Goal: Task Accomplishment & Management: Complete application form

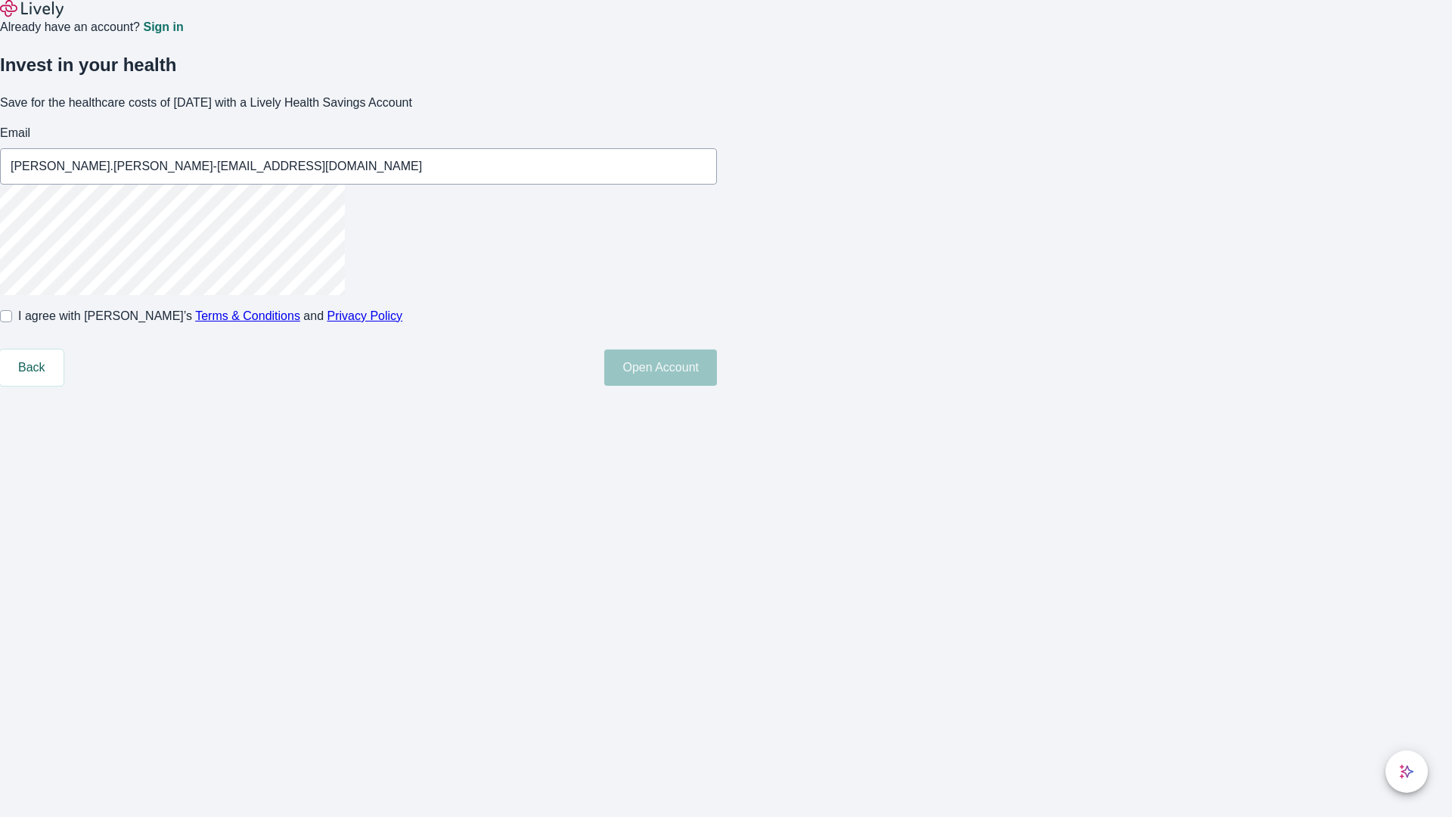
click at [12, 322] on input "I agree with Lively’s Terms & Conditions and Privacy Policy" at bounding box center [6, 316] width 12 height 12
checkbox input "true"
click at [717, 386] on button "Open Account" at bounding box center [660, 367] width 113 height 36
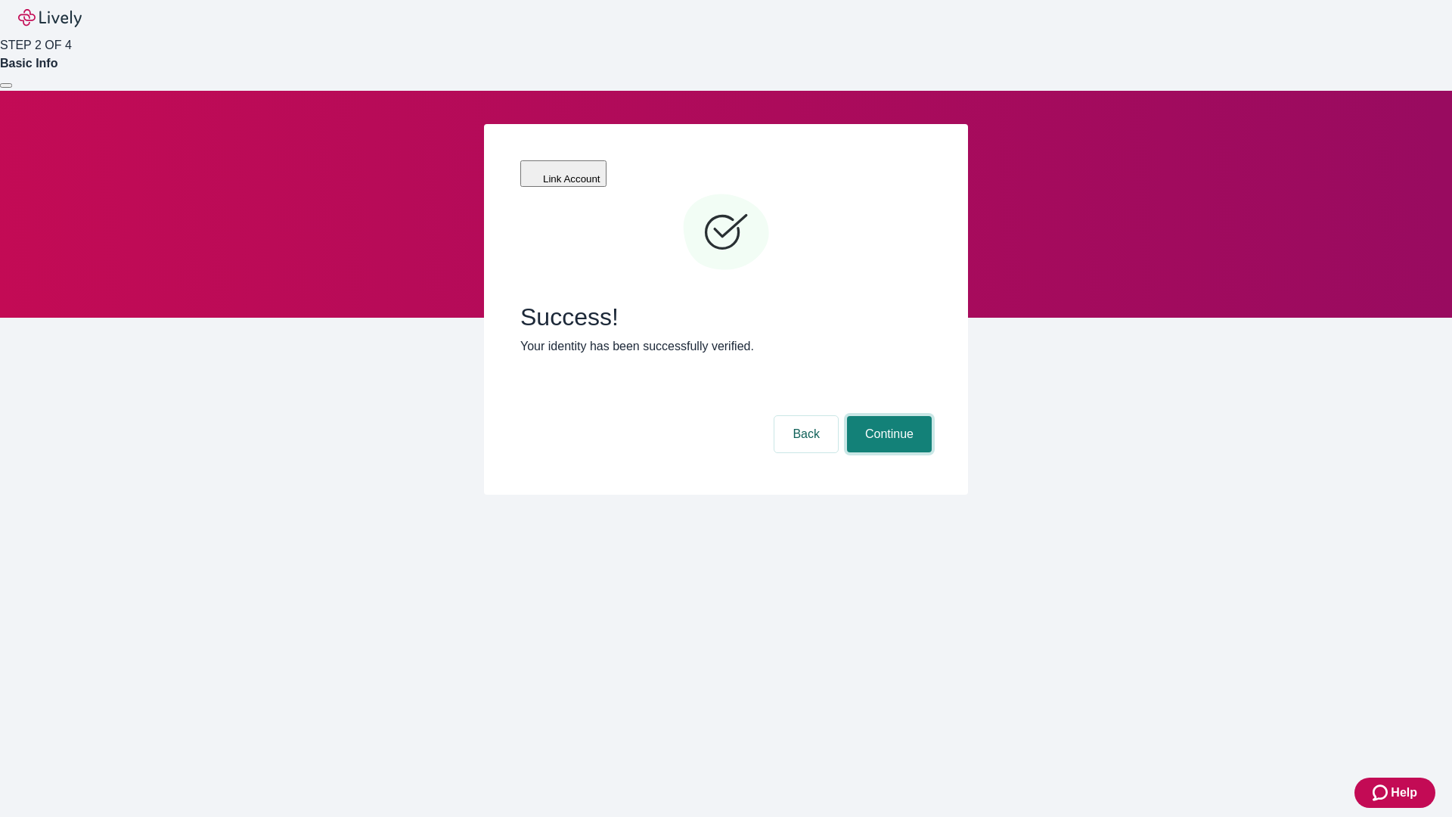
click at [887, 416] on button "Continue" at bounding box center [889, 434] width 85 height 36
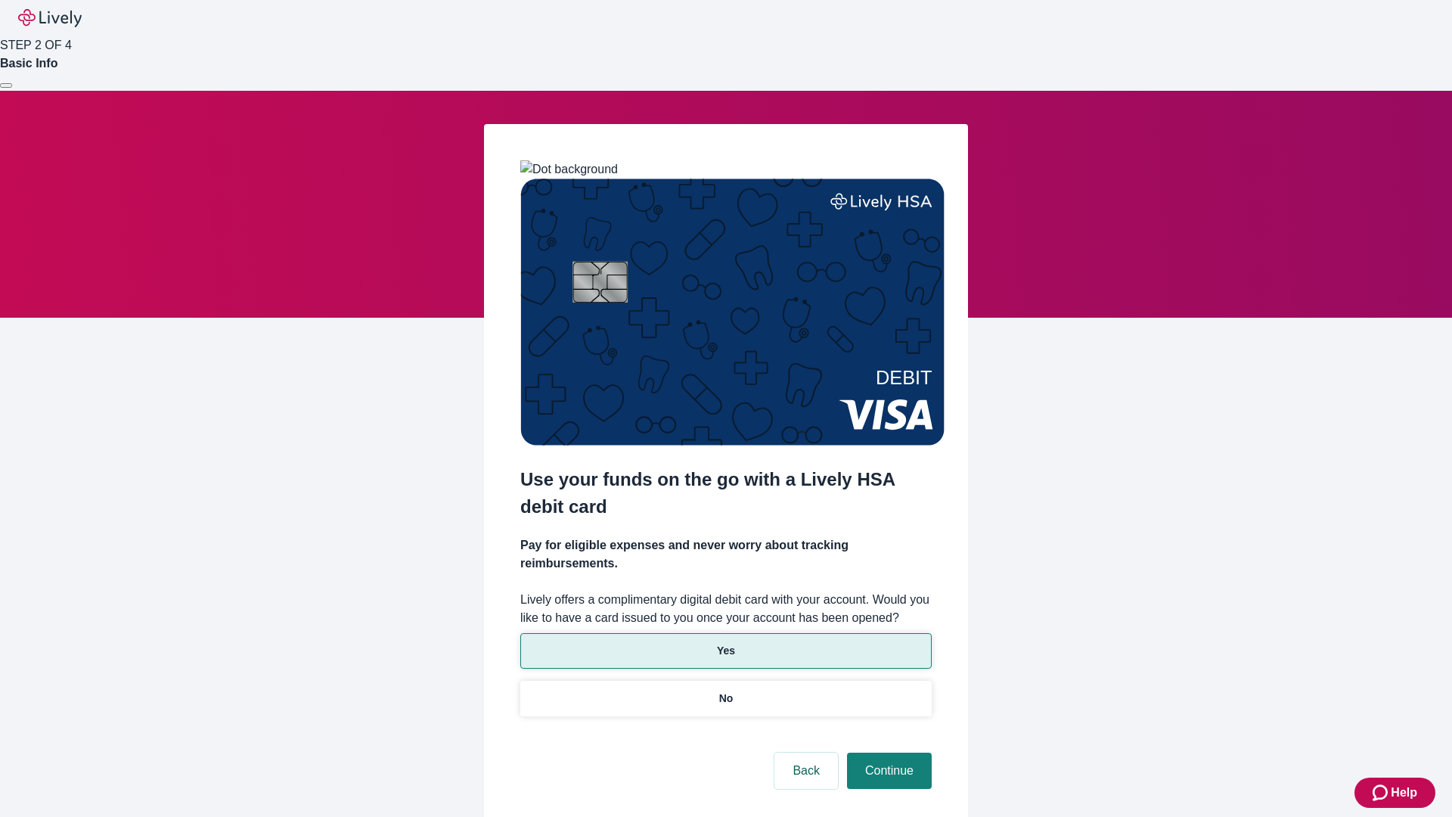
click at [725, 643] on p "Yes" at bounding box center [726, 651] width 18 height 16
click at [887, 752] on button "Continue" at bounding box center [889, 770] width 85 height 36
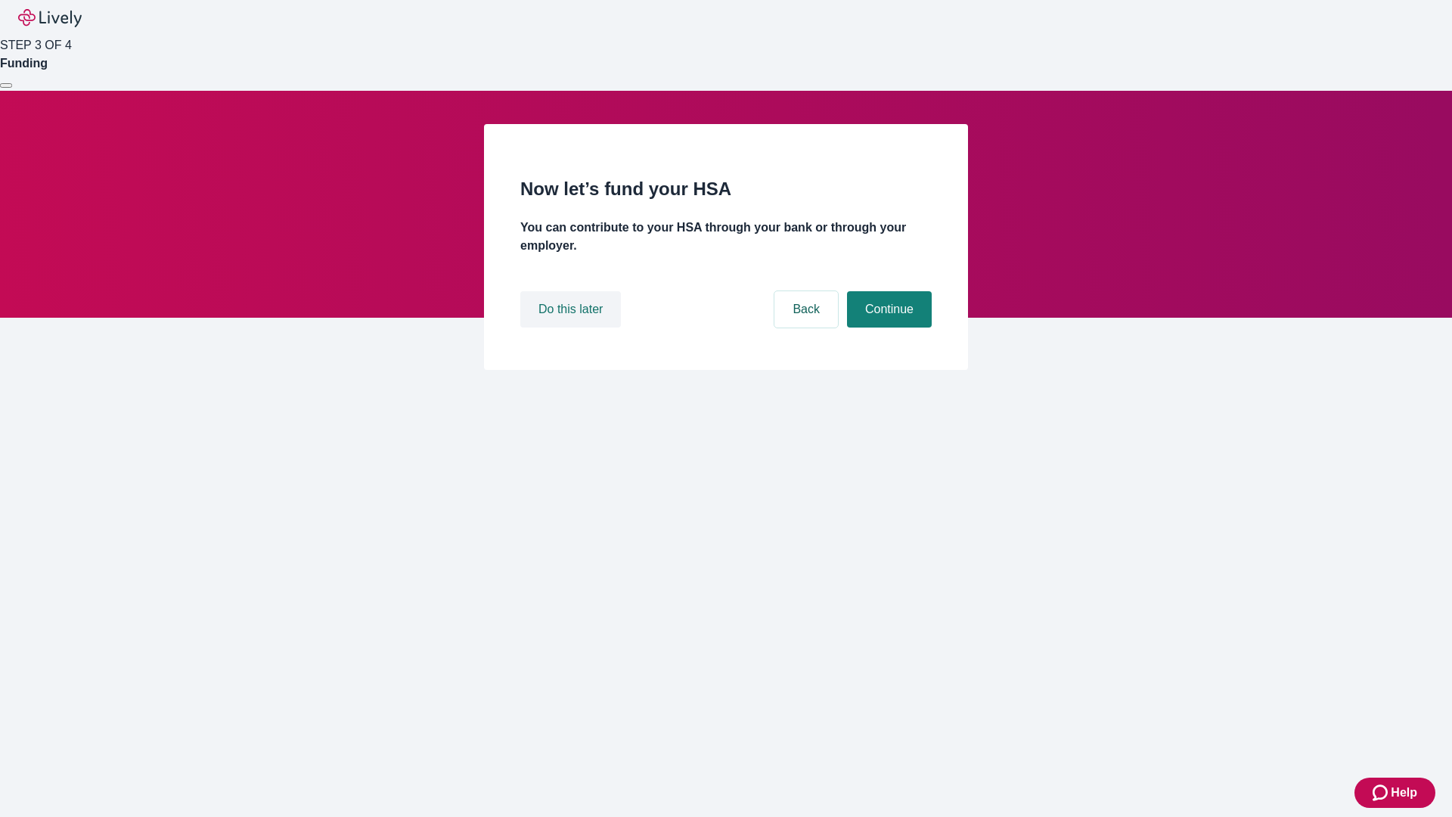
click at [572, 327] on button "Do this later" at bounding box center [570, 309] width 101 height 36
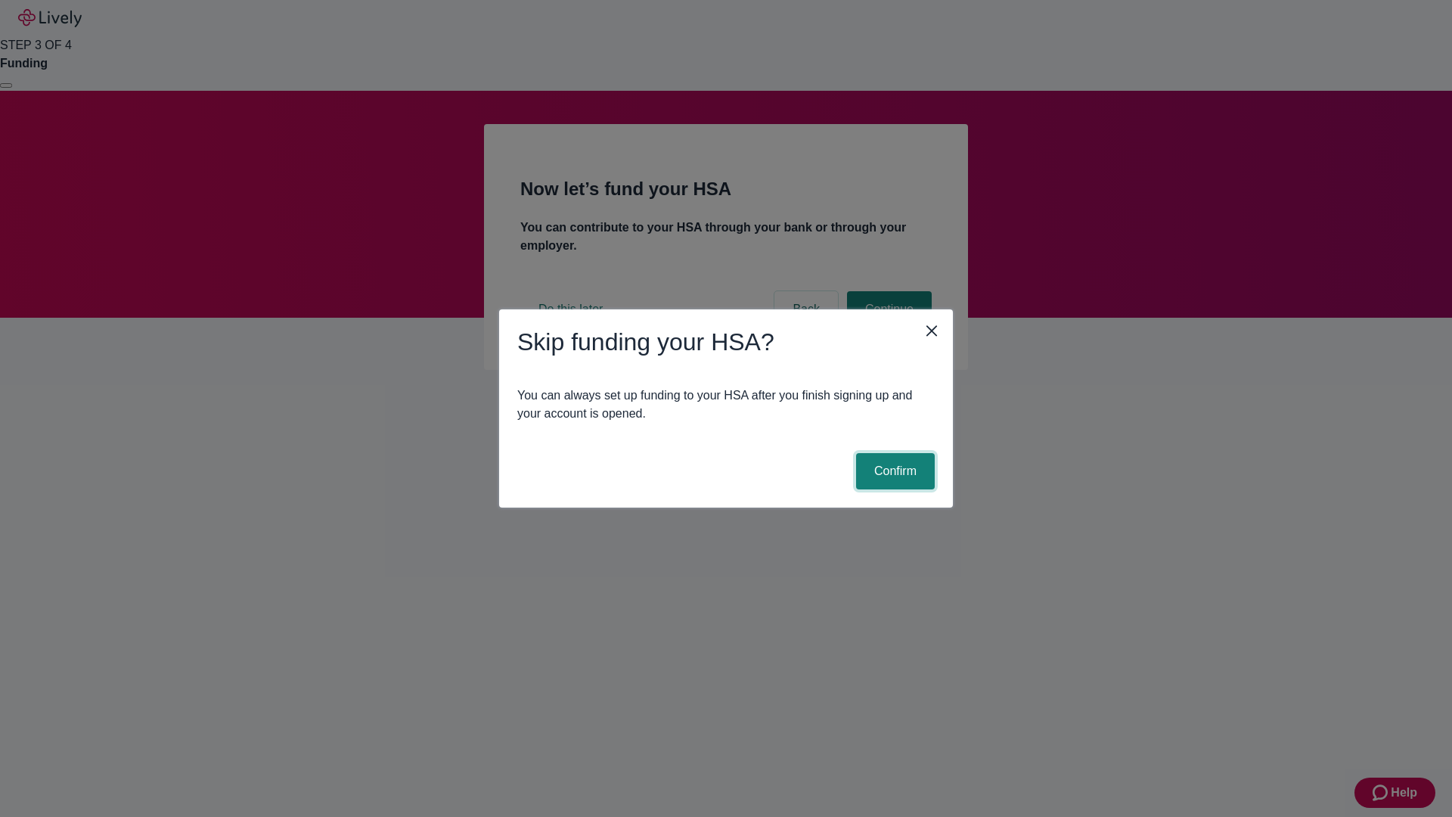
click at [893, 471] on button "Confirm" at bounding box center [895, 471] width 79 height 36
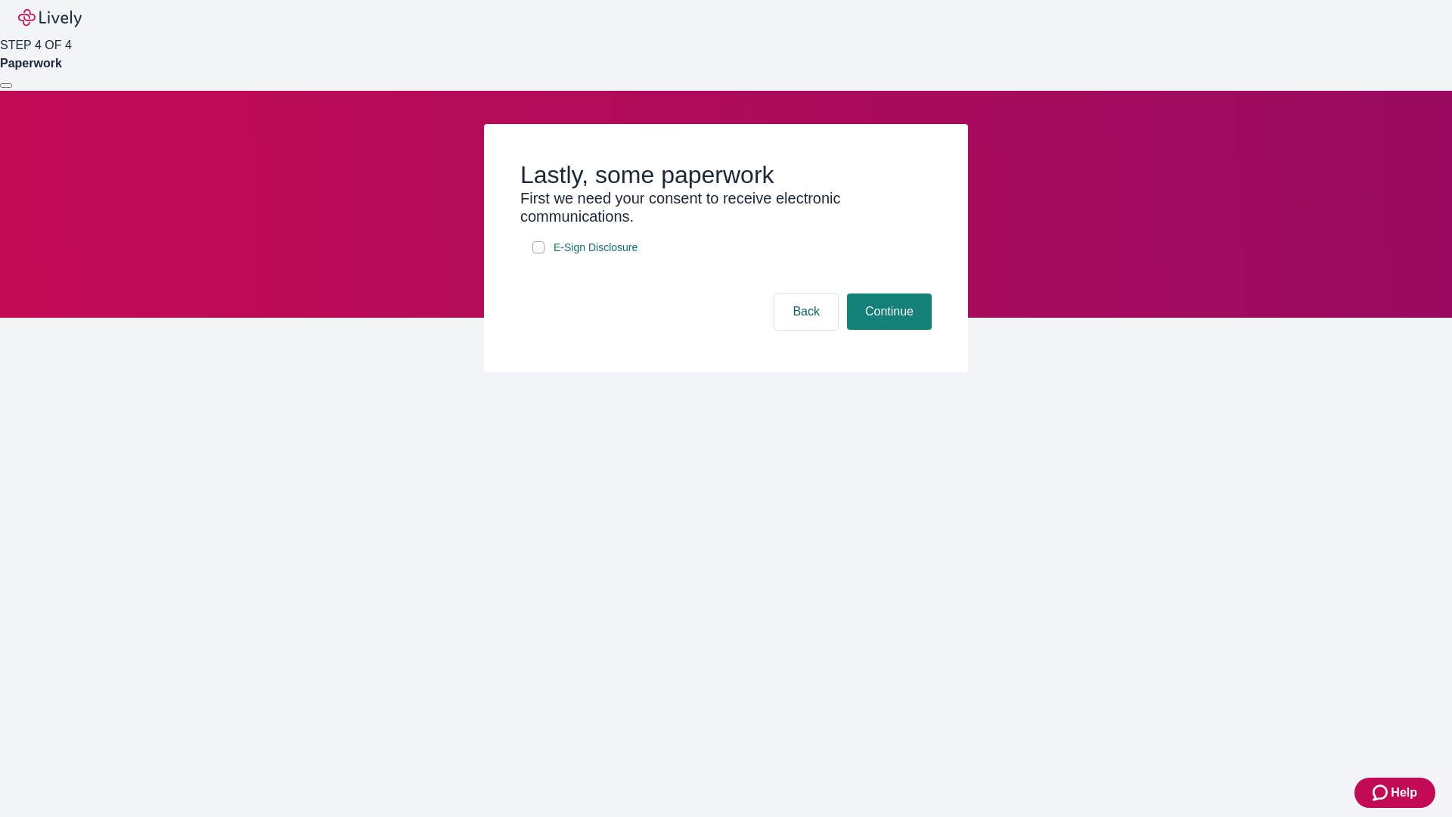
click at [538, 253] on input "E-Sign Disclosure" at bounding box center [538, 247] width 12 height 12
checkbox input "true"
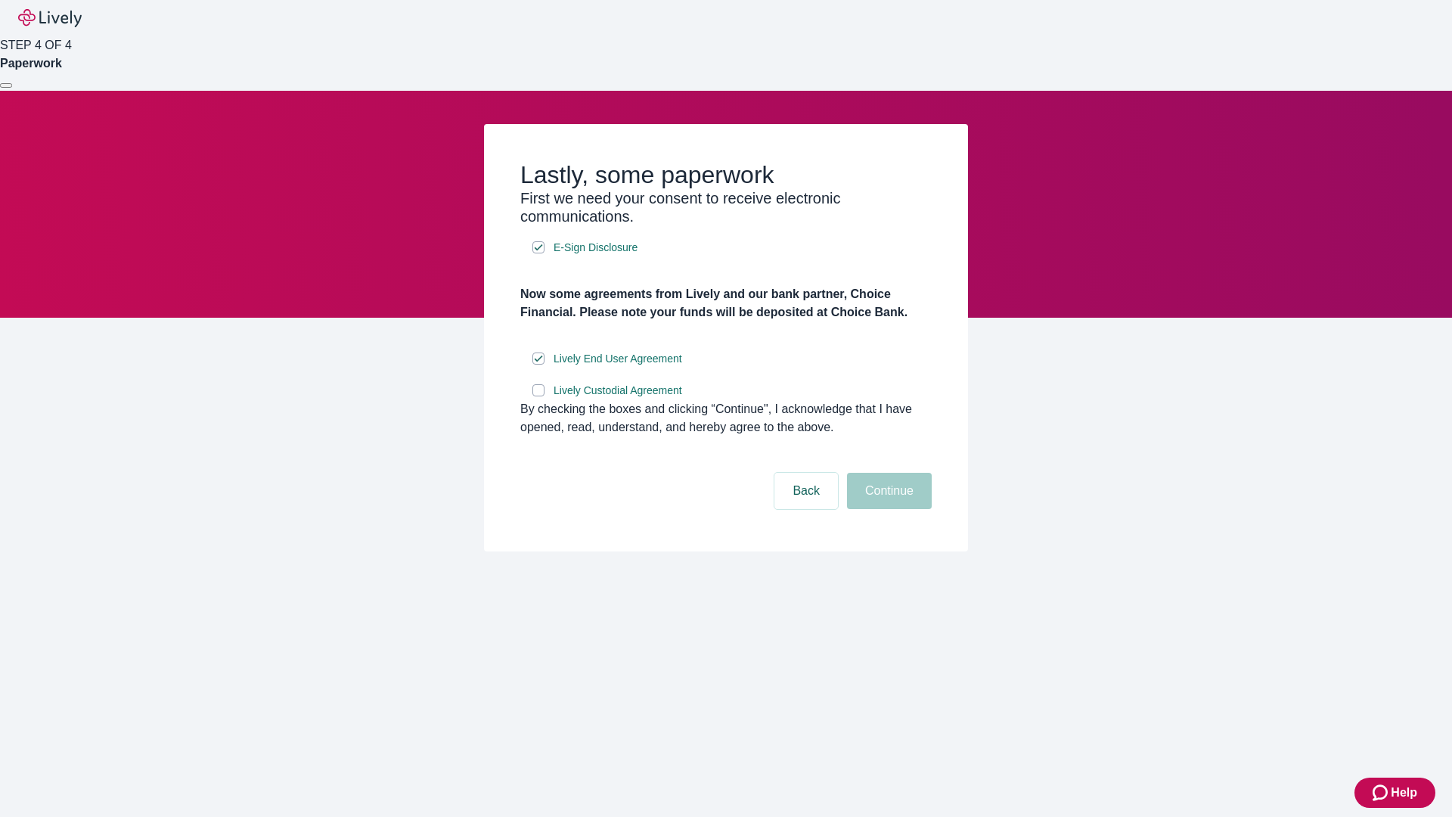
click at [538, 396] on input "Lively Custodial Agreement" at bounding box center [538, 390] width 12 height 12
checkbox input "true"
click at [887, 509] on button "Continue" at bounding box center [889, 491] width 85 height 36
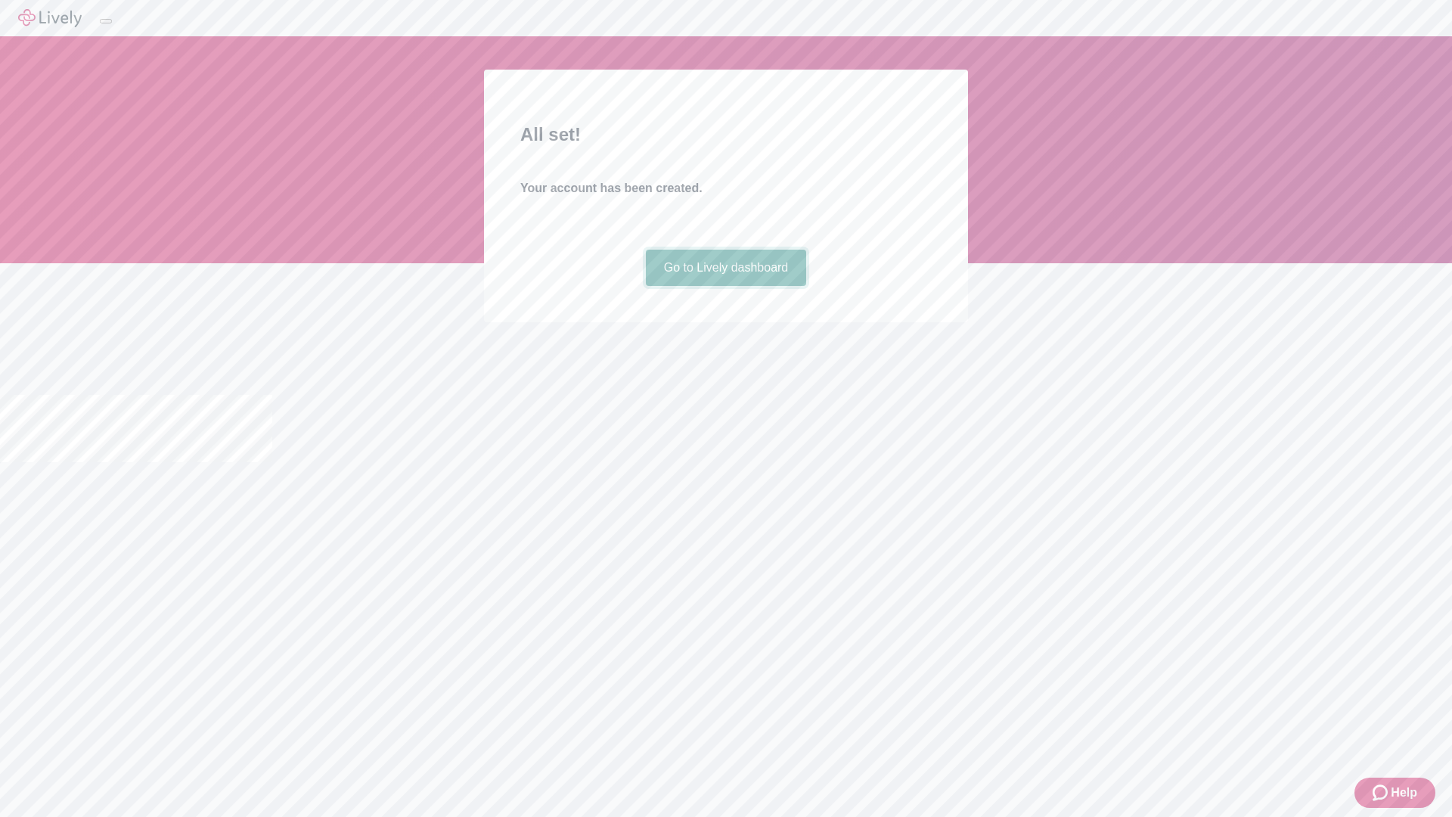
click at [725, 286] on link "Go to Lively dashboard" at bounding box center [726, 268] width 161 height 36
